Goal: Task Accomplishment & Management: Manage account settings

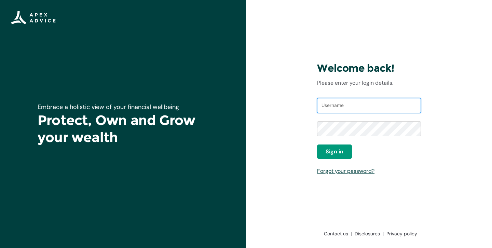
click at [362, 104] on input "Username" at bounding box center [369, 105] width 104 height 15
type input "[EMAIL_ADDRESS][DOMAIN_NAME]"
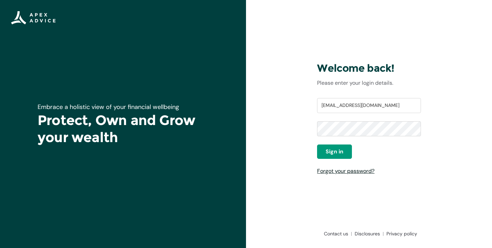
click at [342, 171] on link "Forgot your password?" at bounding box center [345, 170] width 57 height 7
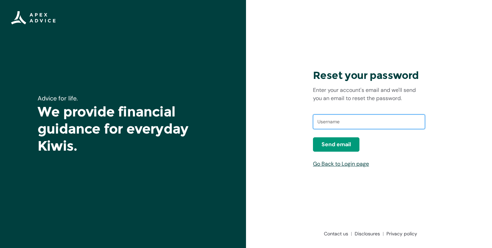
click at [355, 124] on input "text" at bounding box center [369, 121] width 112 height 15
type input "[EMAIL_ADDRESS][DOMAIN_NAME]"
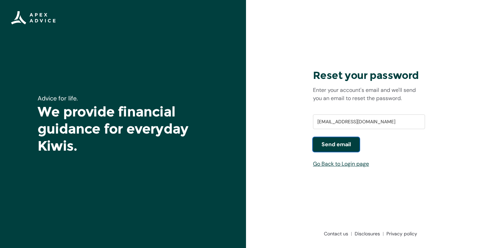
click at [354, 146] on button "Send email" at bounding box center [336, 144] width 46 height 14
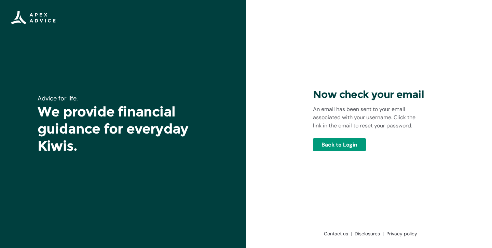
click at [354, 145] on link "Back to Login" at bounding box center [339, 144] width 53 height 13
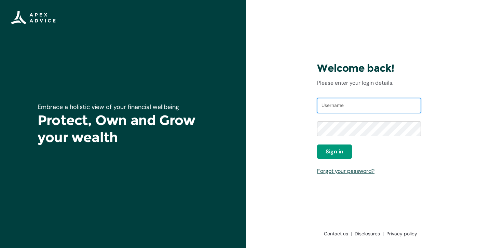
click at [345, 105] on input "Username" at bounding box center [369, 105] width 104 height 15
type input "[EMAIL_ADDRESS][DOMAIN_NAME]"
